Goal: Transaction & Acquisition: Purchase product/service

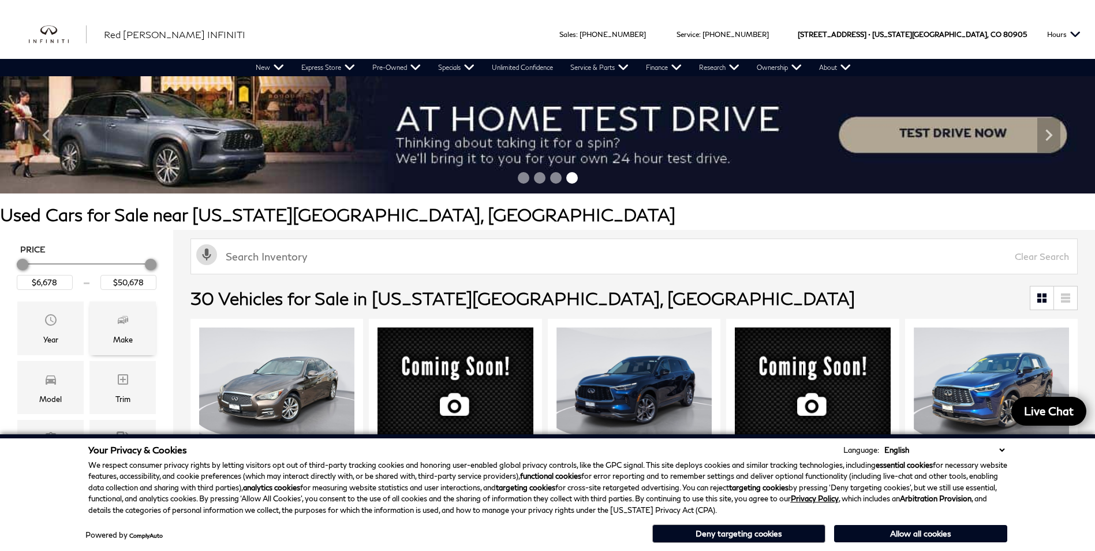
click at [124, 323] on icon "Make" at bounding box center [121, 321] width 7 height 6
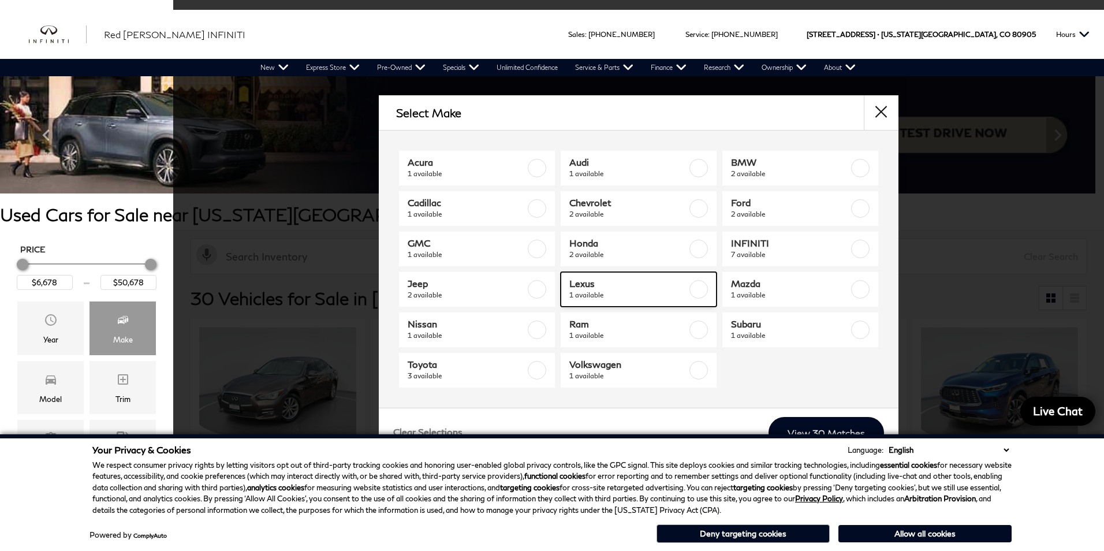
click at [634, 300] on span "1 available" at bounding box center [628, 295] width 118 height 12
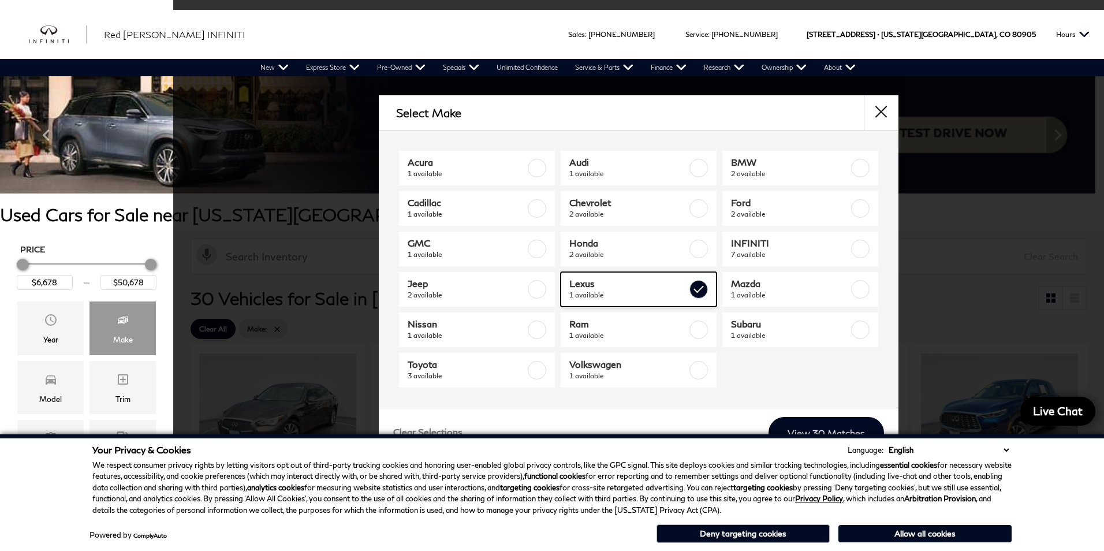
type input "$24,378"
checkbox input "true"
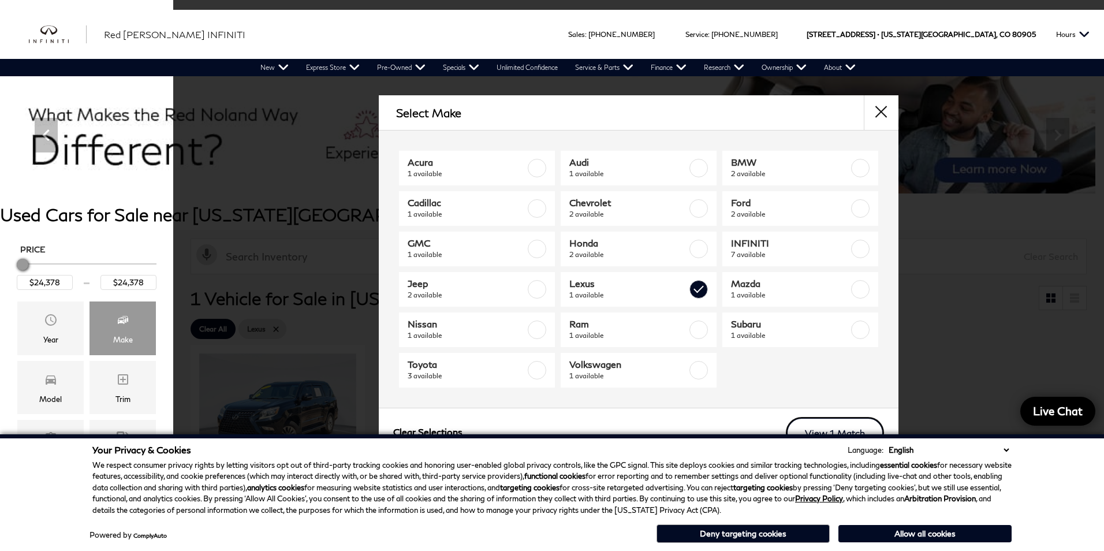
click at [841, 428] on link "View 1 Match" at bounding box center [835, 433] width 98 height 32
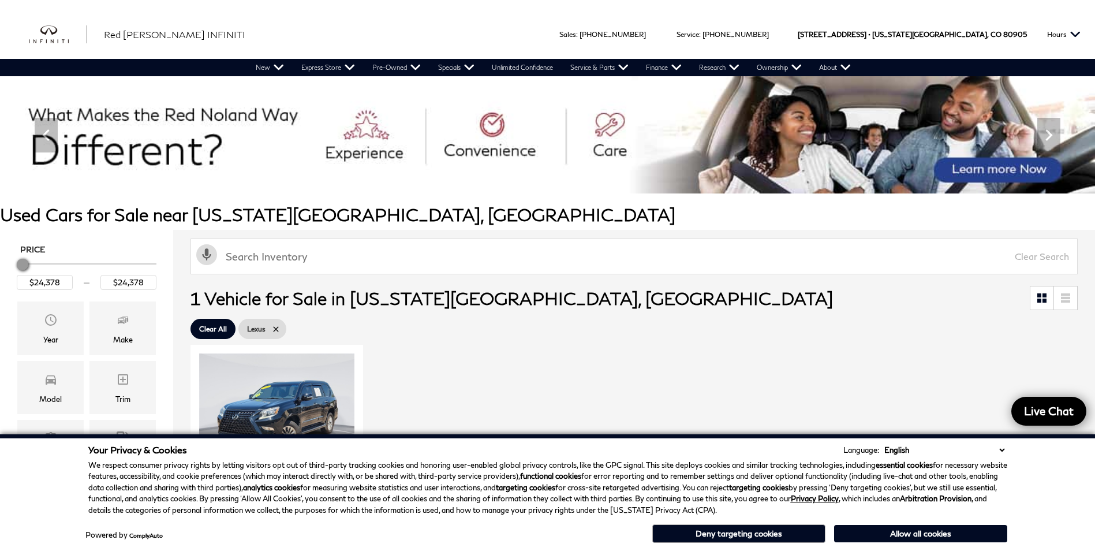
drag, startPoint x: 1003, startPoint y: 451, endPoint x: 995, endPoint y: 453, distance: 8.2
click at [1003, 451] on select "English Spanish / Español English / [GEOGRAPHIC_DATA] Korean / 한국어 Vietnamese /…" at bounding box center [945, 450] width 126 height 12
click at [536, 357] on div "Loading... (28) View All Photos 1 of 28 360° WalkAround Compare Used 2016 Lexus…" at bounding box center [634, 529] width 893 height 375
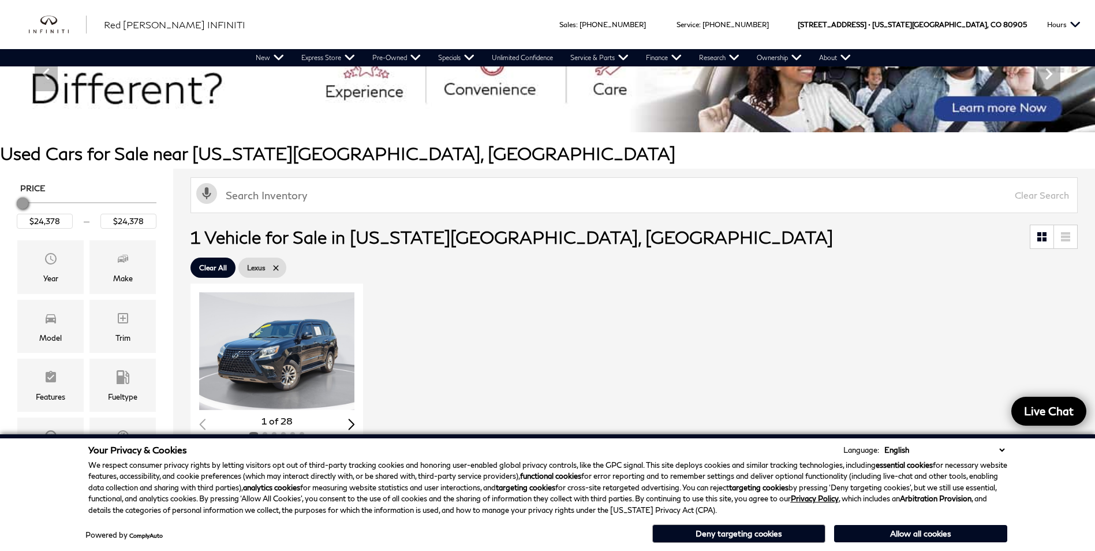
scroll to position [173, 0]
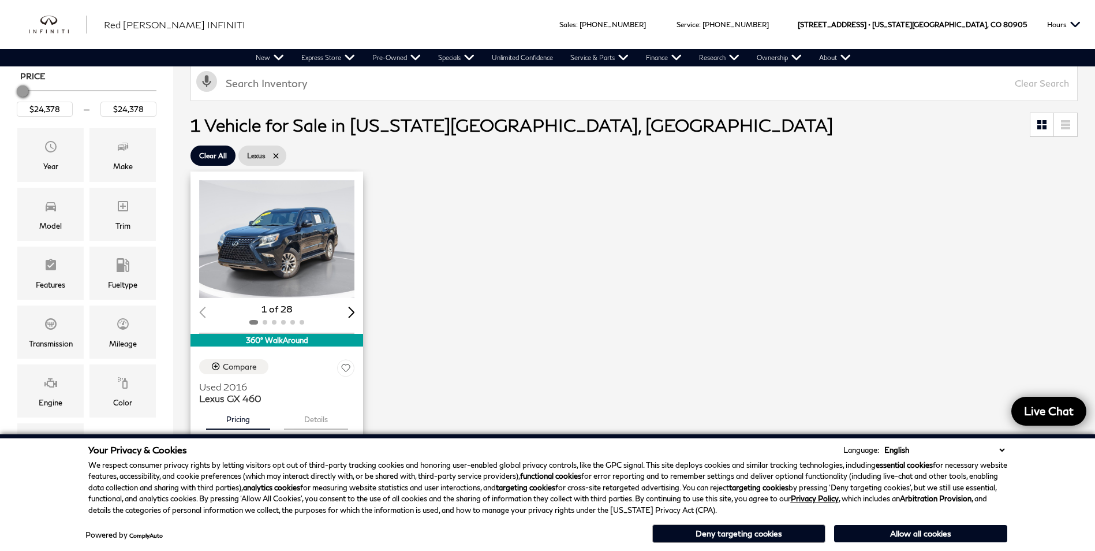
click at [298, 248] on img "1 / 2" at bounding box center [277, 239] width 157 height 118
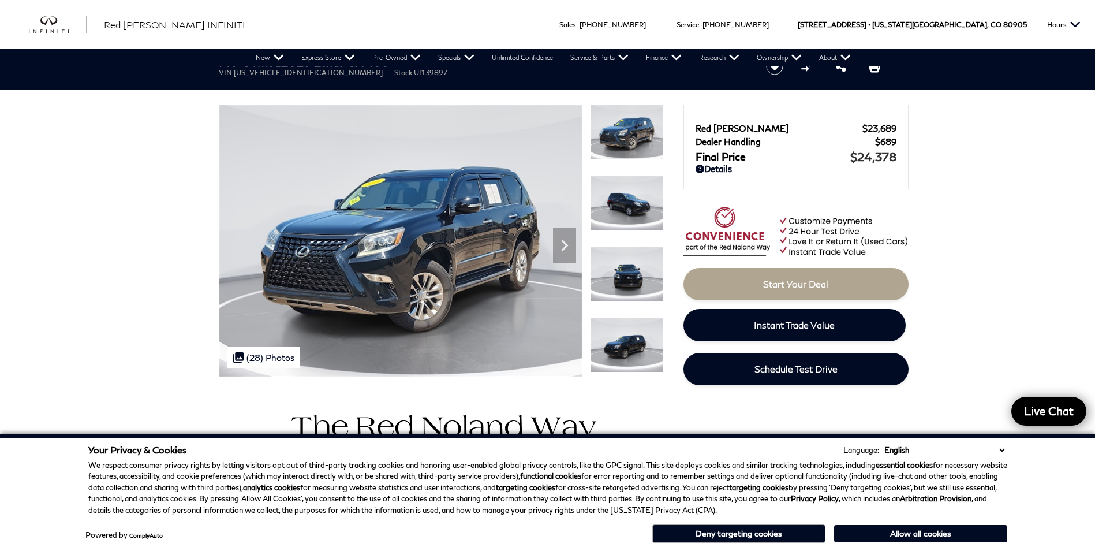
click at [999, 449] on select "English Spanish / Español English / [GEOGRAPHIC_DATA] Korean / 한국어 Vietnamese /…" at bounding box center [945, 450] width 126 height 12
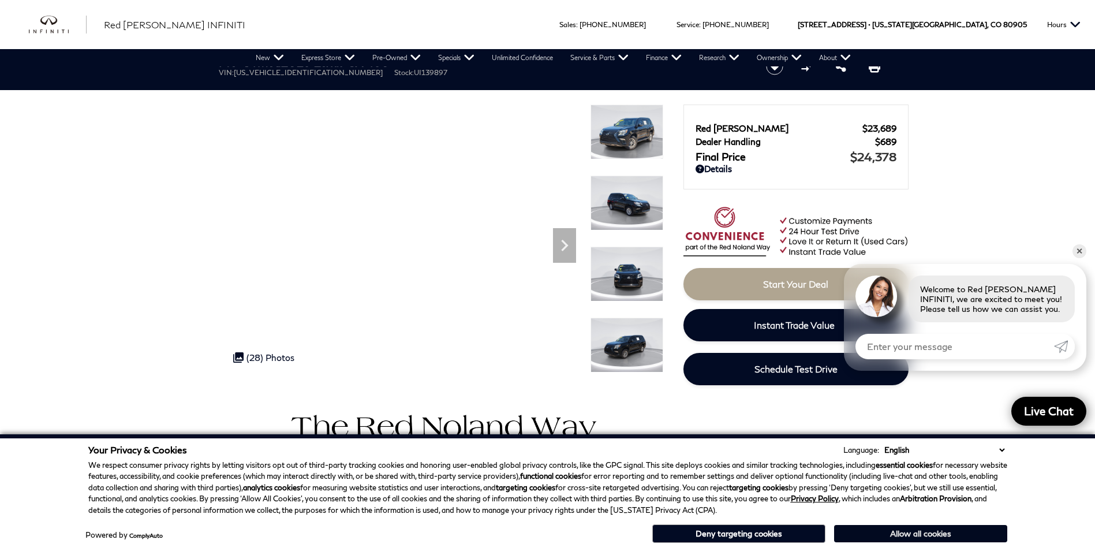
click at [920, 535] on button "Allow all cookies" at bounding box center [920, 533] width 173 height 17
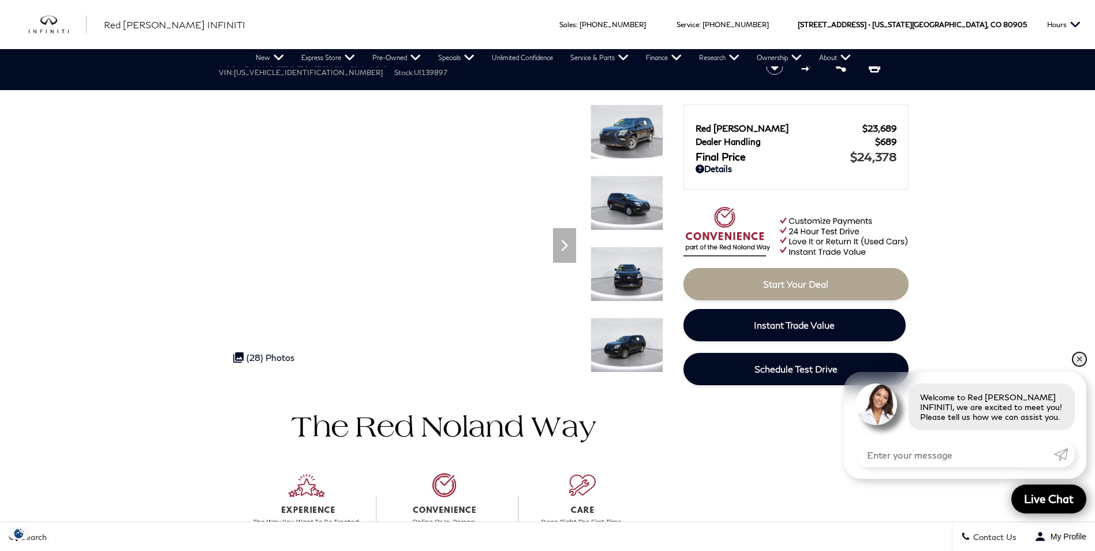
click at [1079, 358] on link "✕" at bounding box center [1080, 359] width 14 height 14
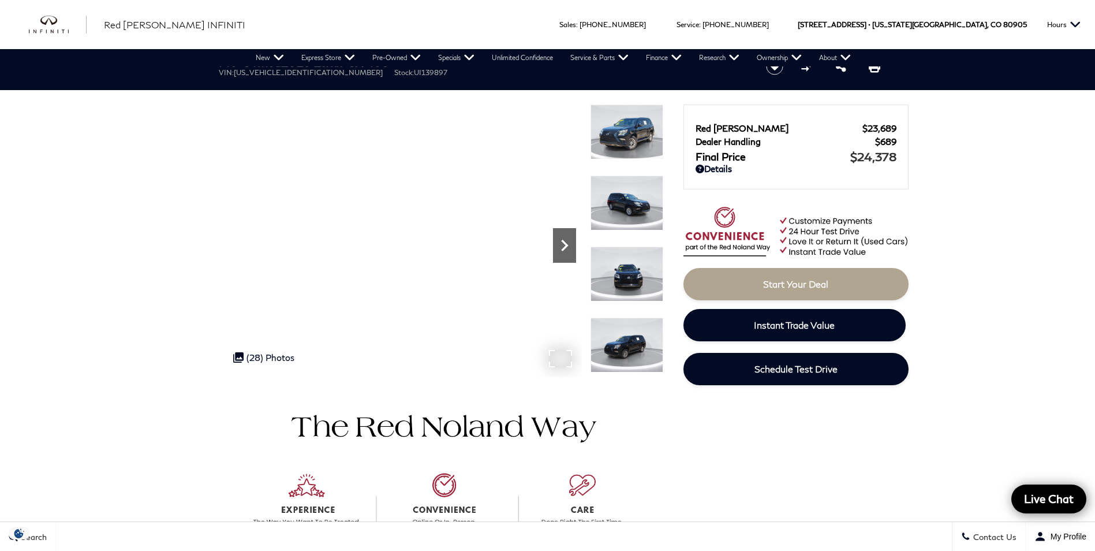
click at [561, 246] on icon "Next" at bounding box center [564, 245] width 23 height 23
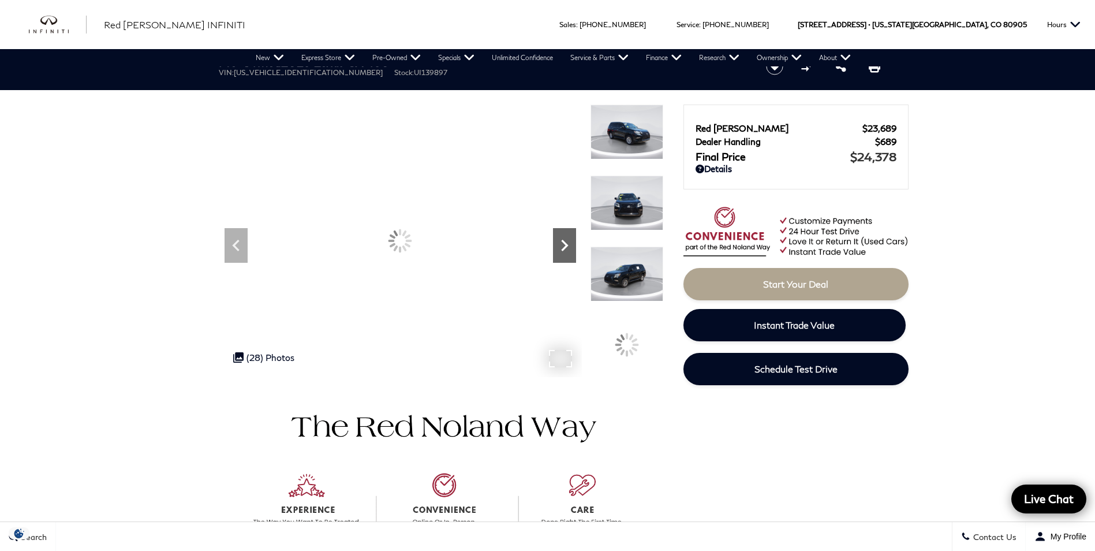
click at [561, 246] on icon "Next" at bounding box center [564, 245] width 23 height 23
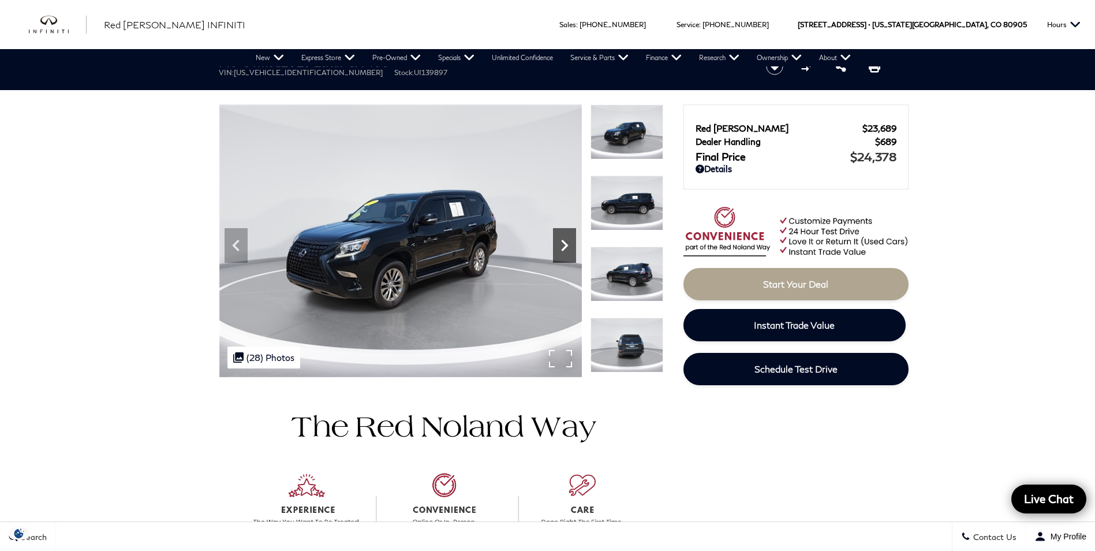
click at [567, 246] on icon "Next" at bounding box center [564, 246] width 7 height 12
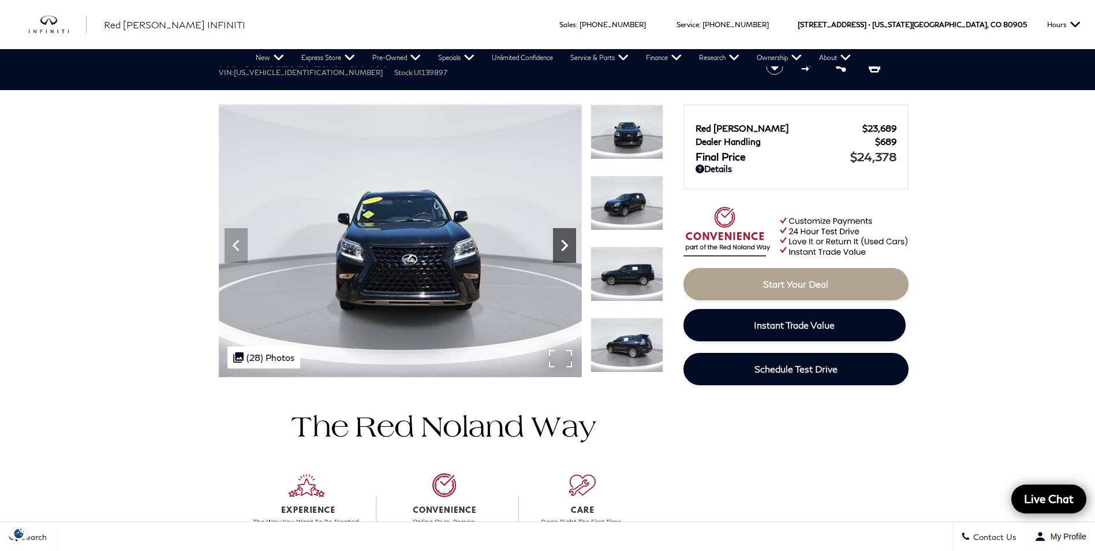
click at [567, 246] on icon "Next" at bounding box center [564, 246] width 7 height 12
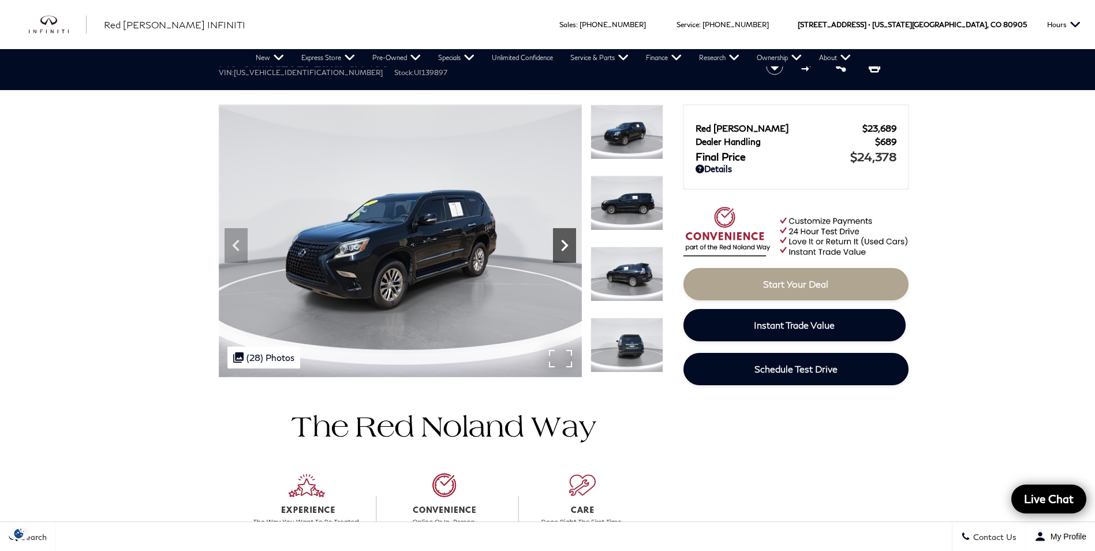
click at [567, 246] on icon "Next" at bounding box center [564, 246] width 7 height 12
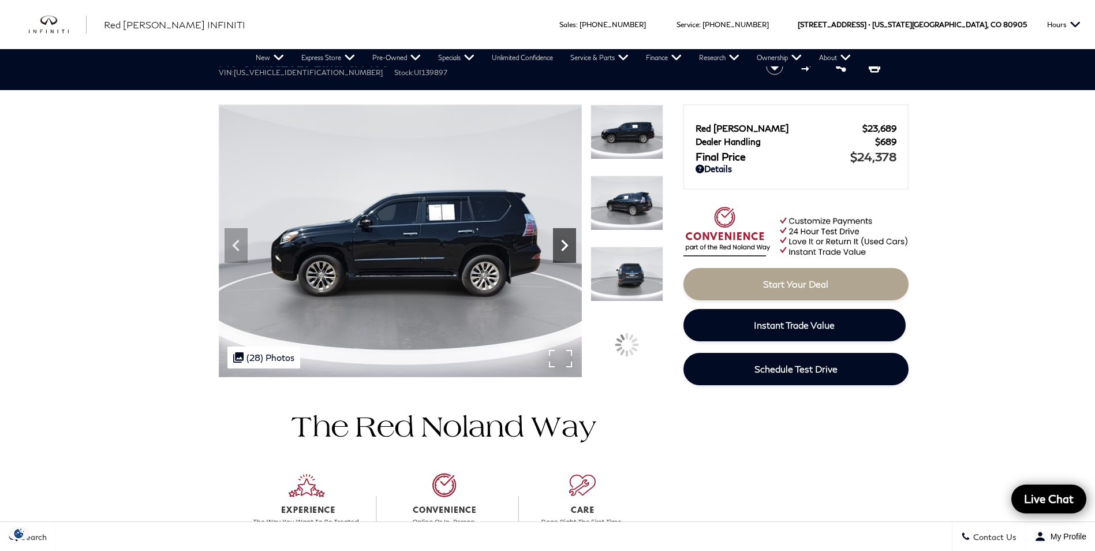
click at [567, 246] on icon "Next" at bounding box center [564, 246] width 7 height 12
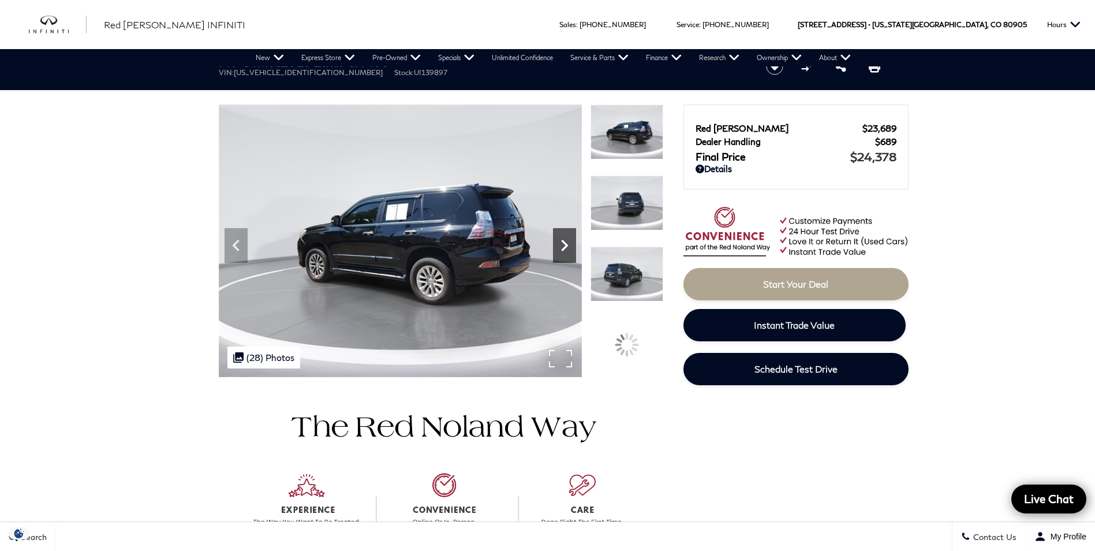
click at [567, 246] on icon "Next" at bounding box center [564, 246] width 7 height 12
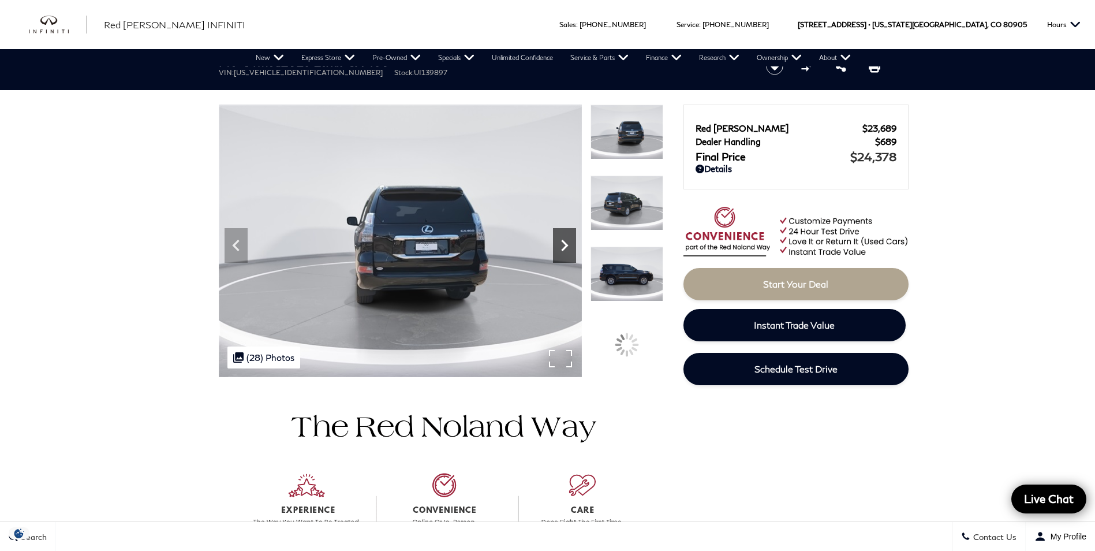
click at [567, 246] on icon "Next" at bounding box center [564, 246] width 7 height 12
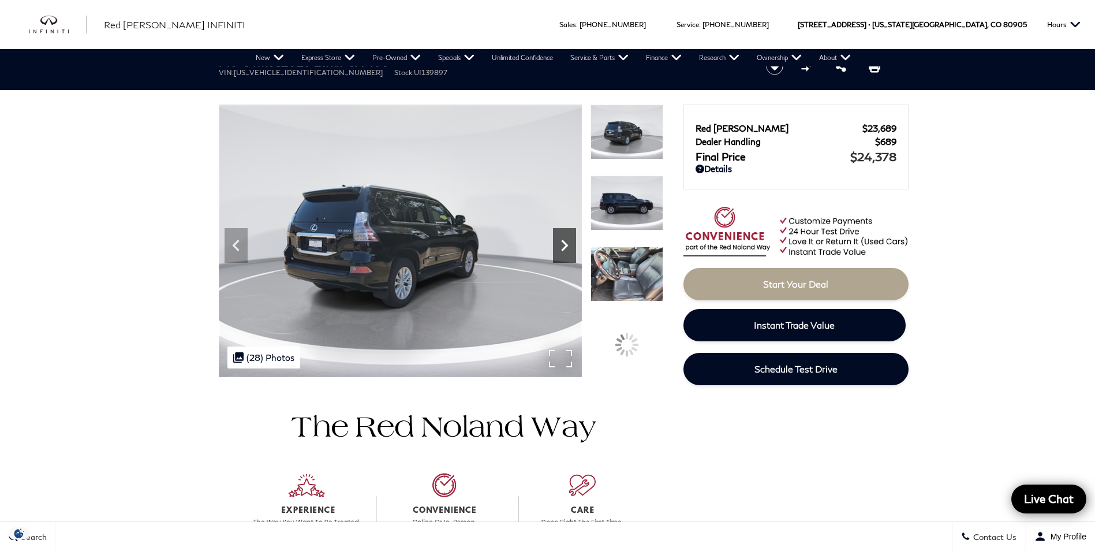
click at [567, 246] on icon "Next" at bounding box center [564, 246] width 7 height 12
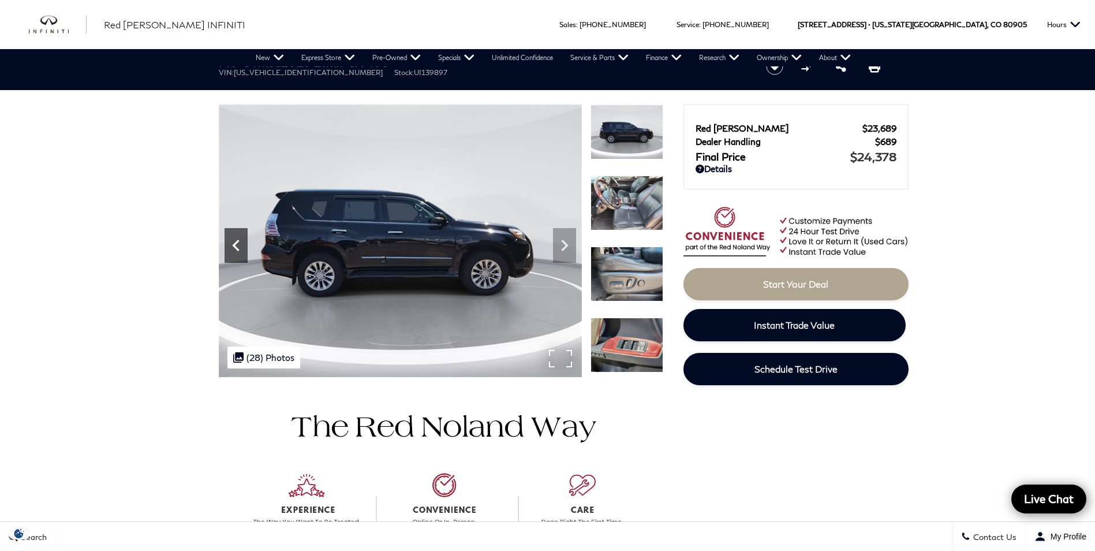
click at [234, 237] on icon "Previous" at bounding box center [236, 245] width 23 height 23
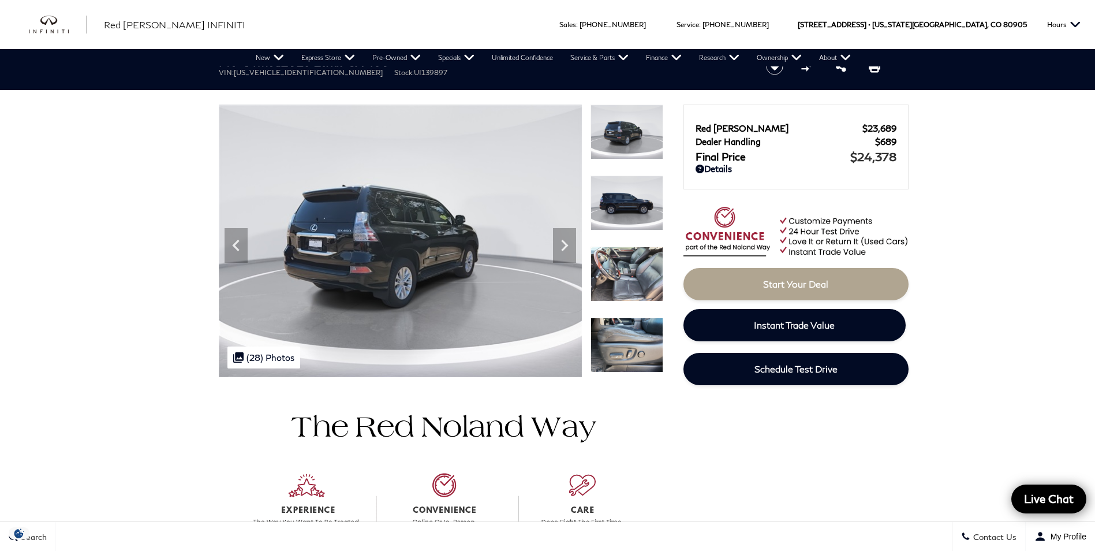
click at [640, 270] on img at bounding box center [627, 273] width 73 height 55
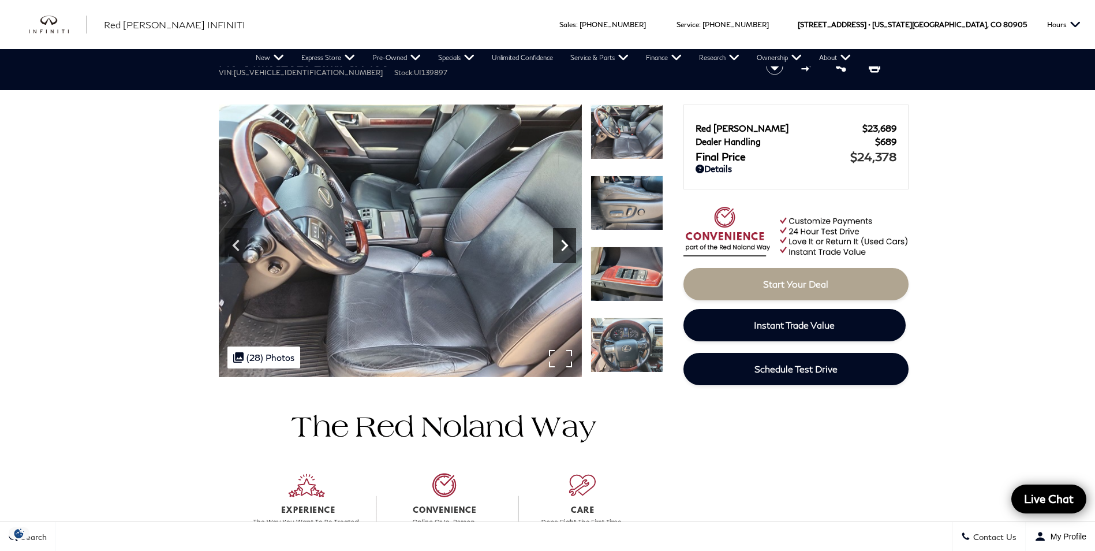
click at [563, 251] on icon "Next" at bounding box center [564, 245] width 23 height 23
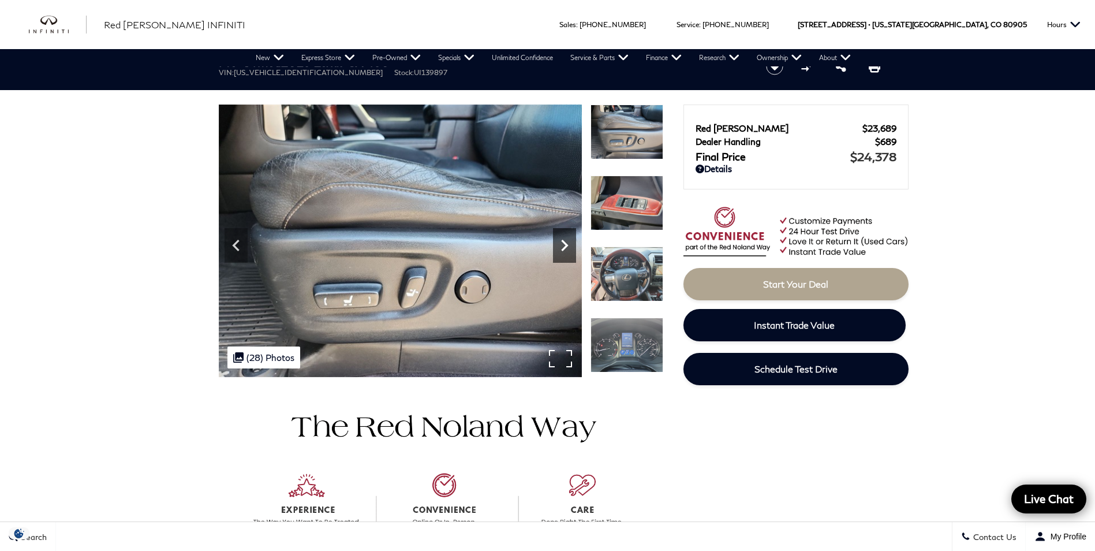
click at [563, 251] on icon "Next" at bounding box center [564, 245] width 23 height 23
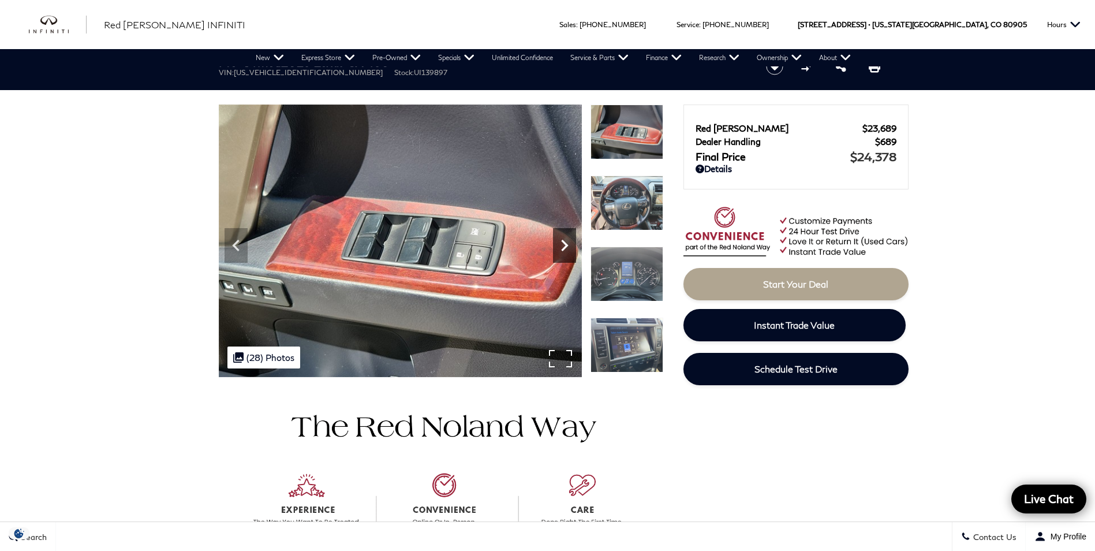
click at [563, 251] on icon "Next" at bounding box center [564, 245] width 23 height 23
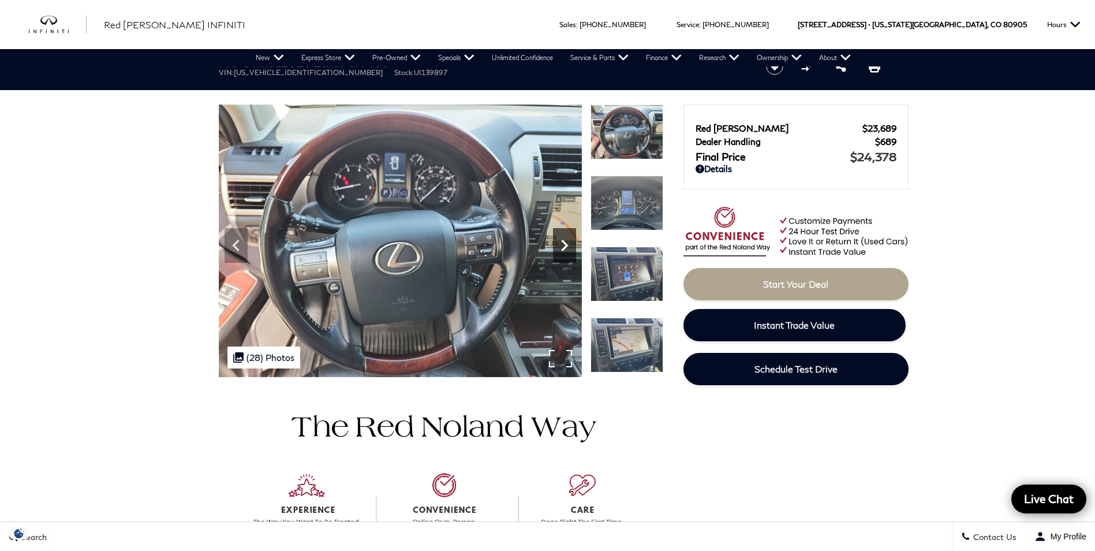
click at [563, 251] on icon "Next" at bounding box center [564, 245] width 23 height 23
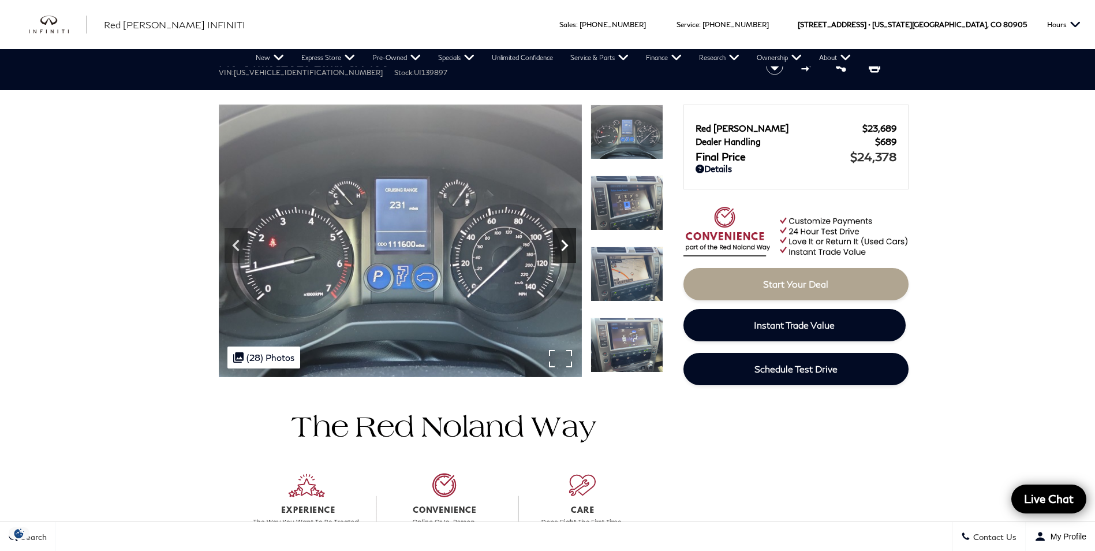
click at [563, 251] on icon "Next" at bounding box center [564, 245] width 23 height 23
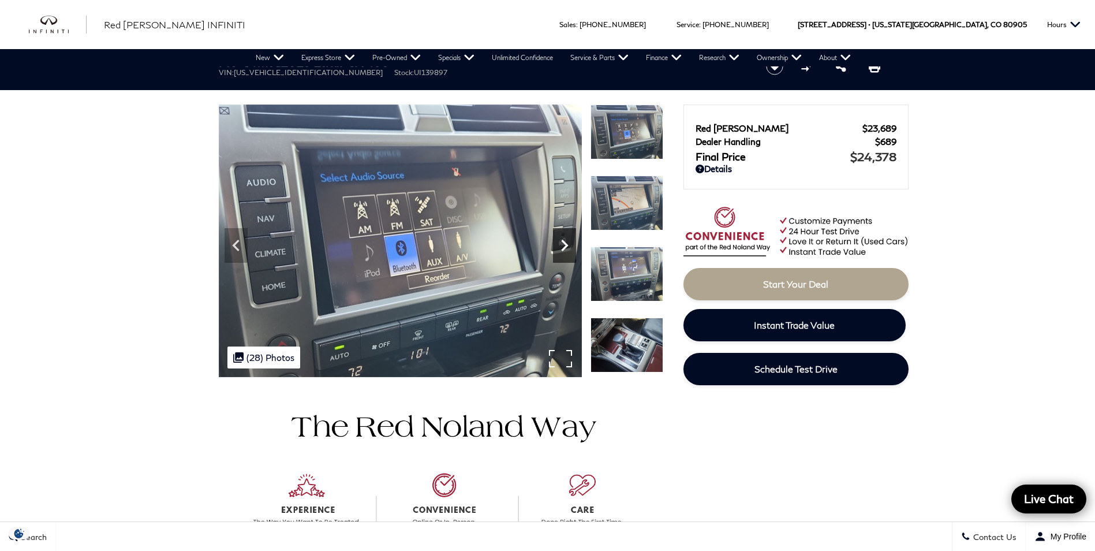
click at [565, 248] on icon "Next" at bounding box center [564, 246] width 7 height 12
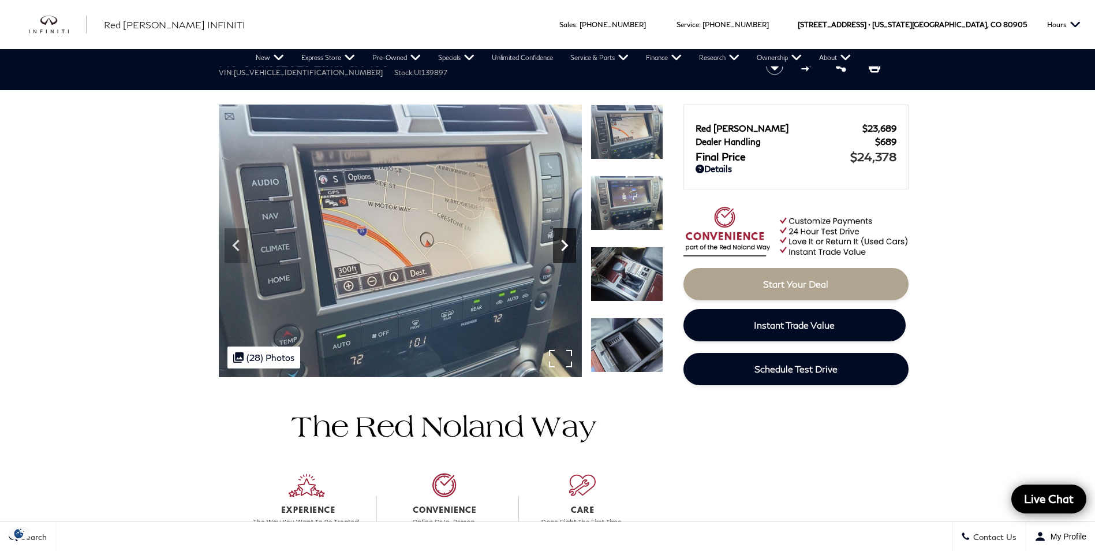
click at [569, 248] on icon "Next" at bounding box center [564, 245] width 23 height 23
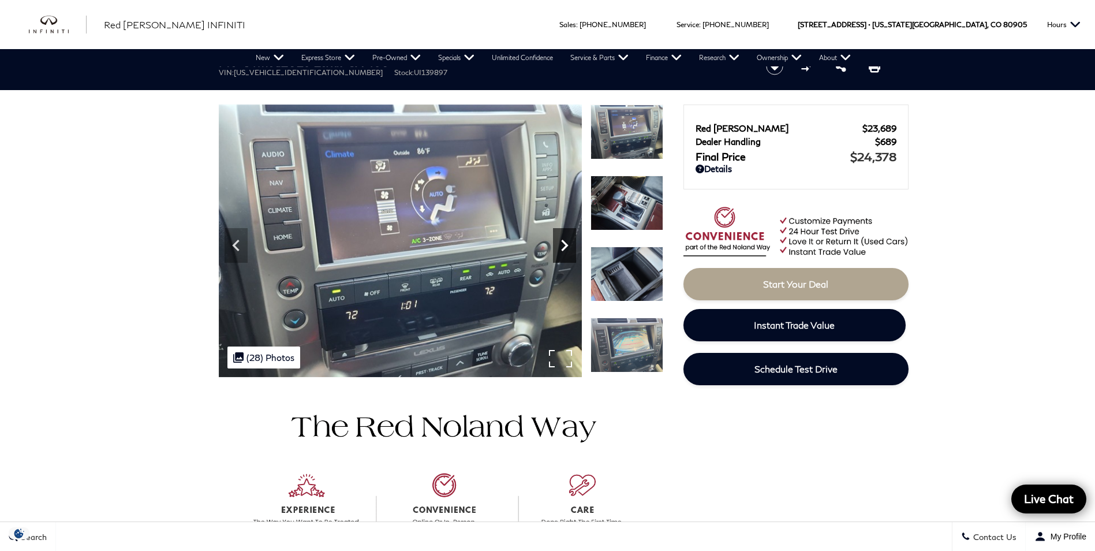
click at [569, 248] on icon "Next" at bounding box center [564, 245] width 23 height 23
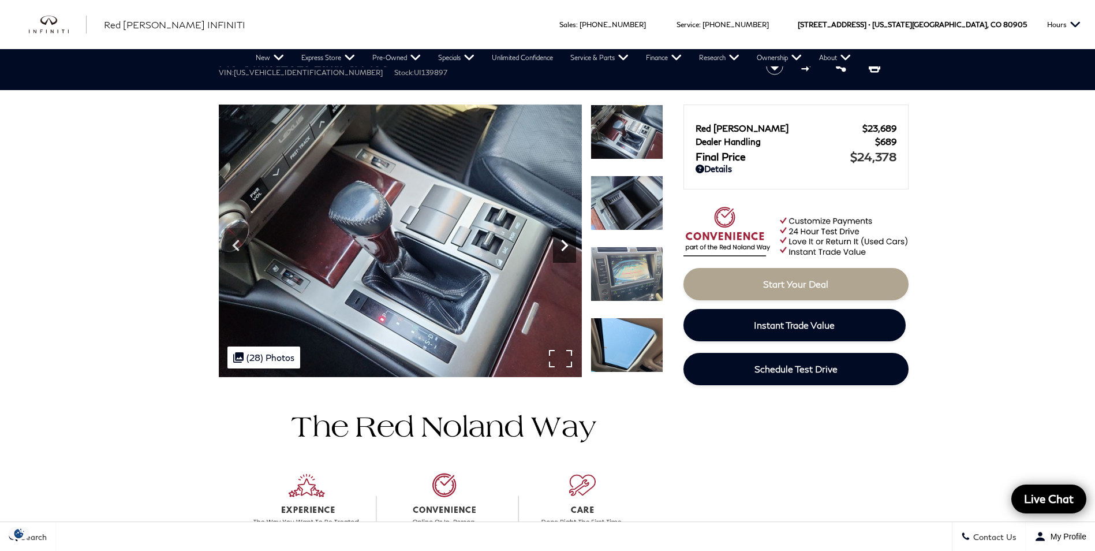
click at [569, 248] on icon "Next" at bounding box center [564, 245] width 23 height 23
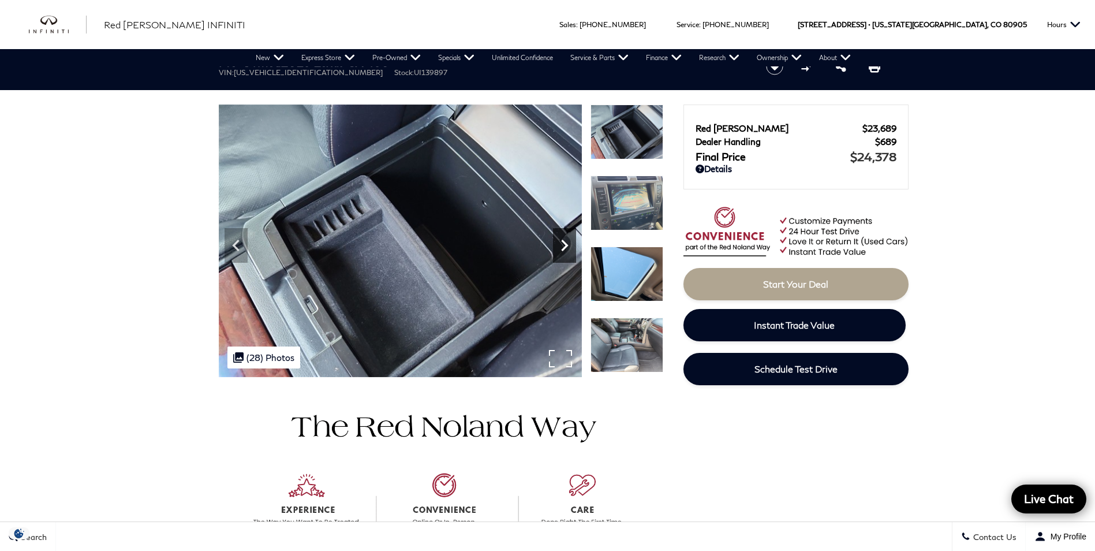
click at [569, 248] on icon "Next" at bounding box center [564, 245] width 23 height 23
